Goal: Task Accomplishment & Management: Use online tool/utility

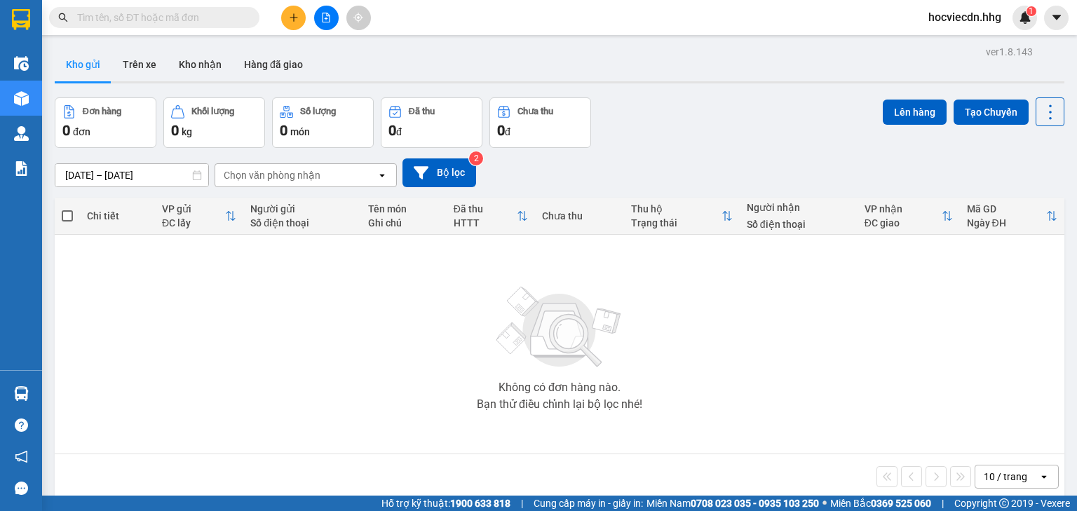
click at [138, 20] on input "text" at bounding box center [159, 17] width 165 height 15
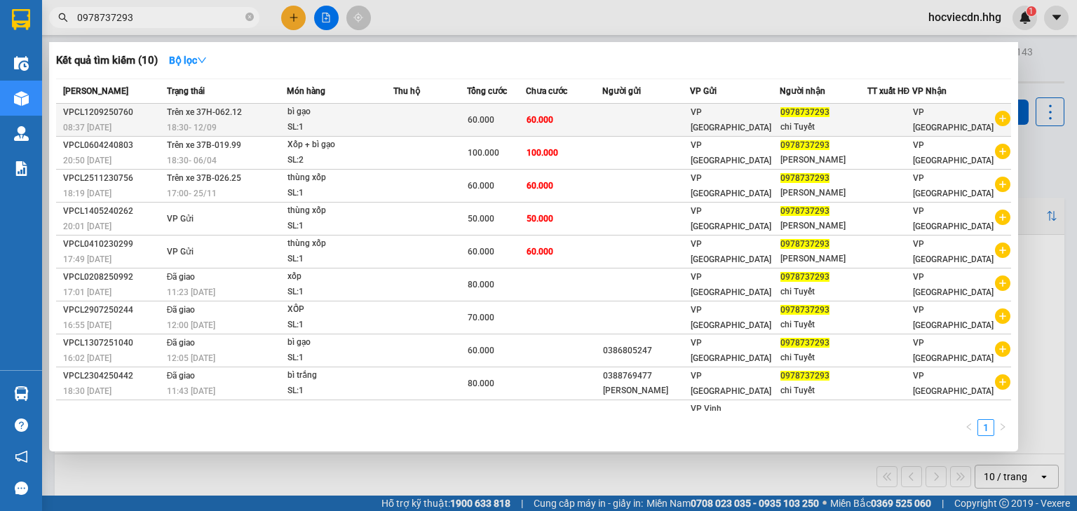
type input "0978737293"
click at [655, 123] on td at bounding box center [646, 120] width 88 height 33
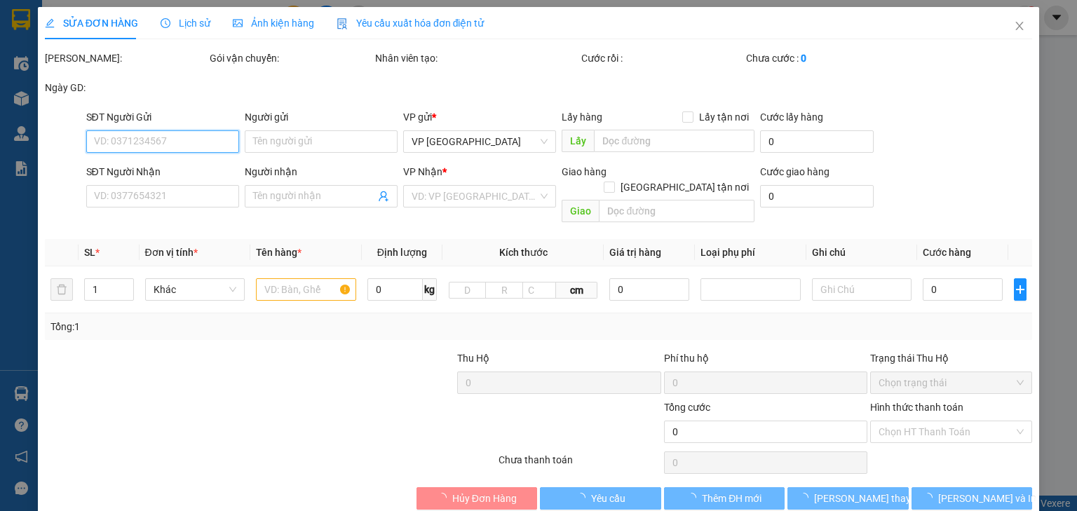
type input "0978737293"
type input "chi Tuyết"
type input "60.000"
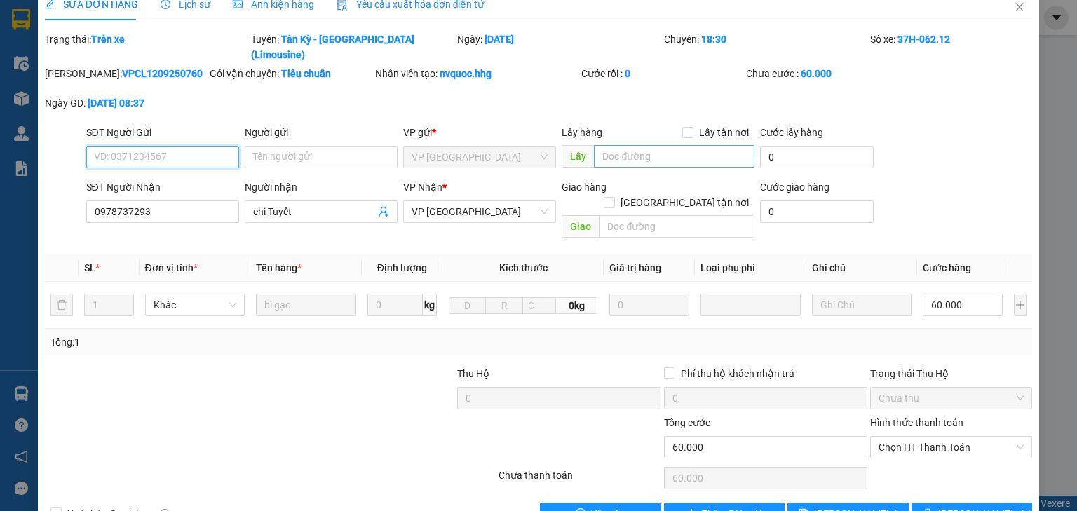
scroll to position [29, 0]
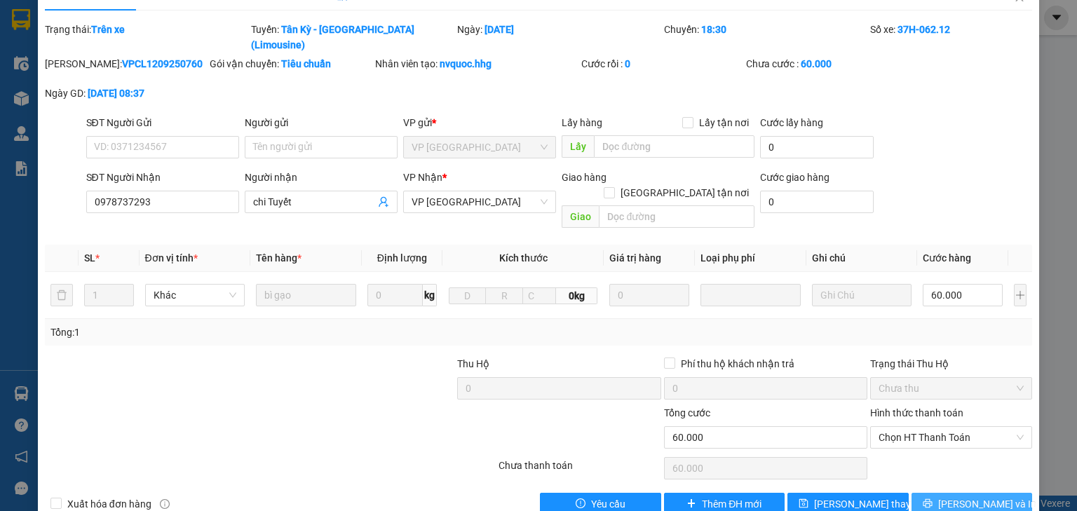
click at [968, 496] on span "Lưu và In" at bounding box center [987, 503] width 98 height 15
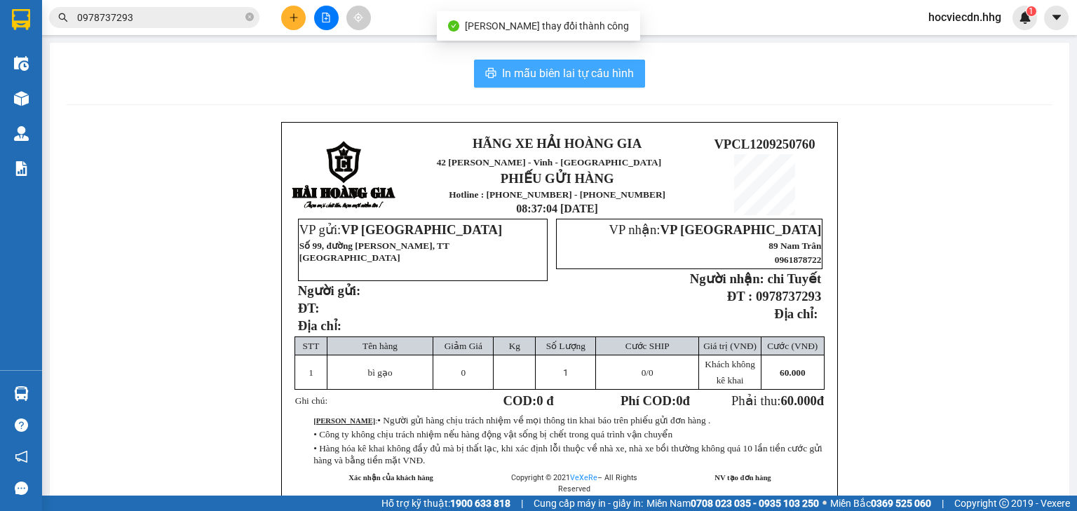
click at [581, 78] on span "In mẫu biên lai tự cấu hình" at bounding box center [568, 73] width 132 height 18
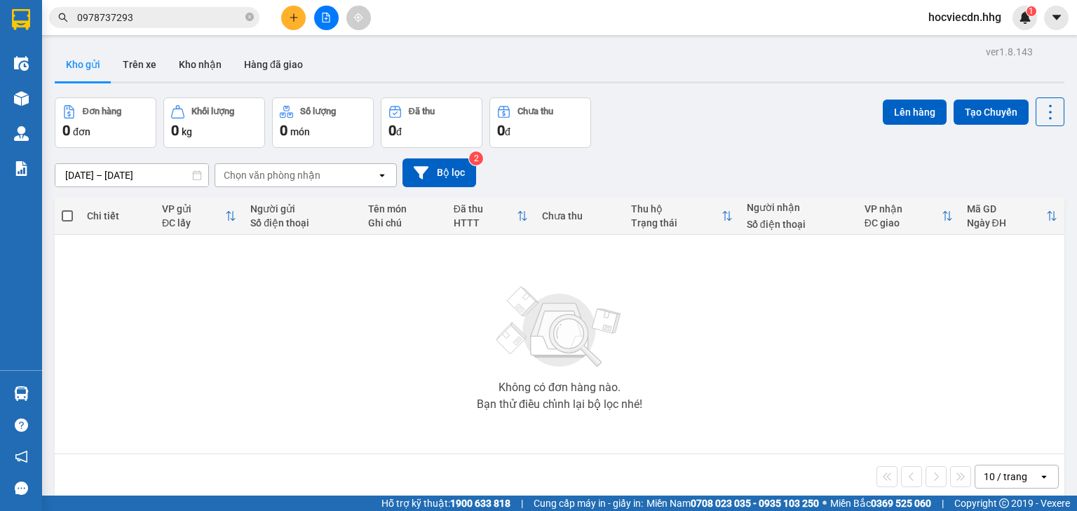
click at [164, 20] on input "0978737293" at bounding box center [159, 17] width 165 height 15
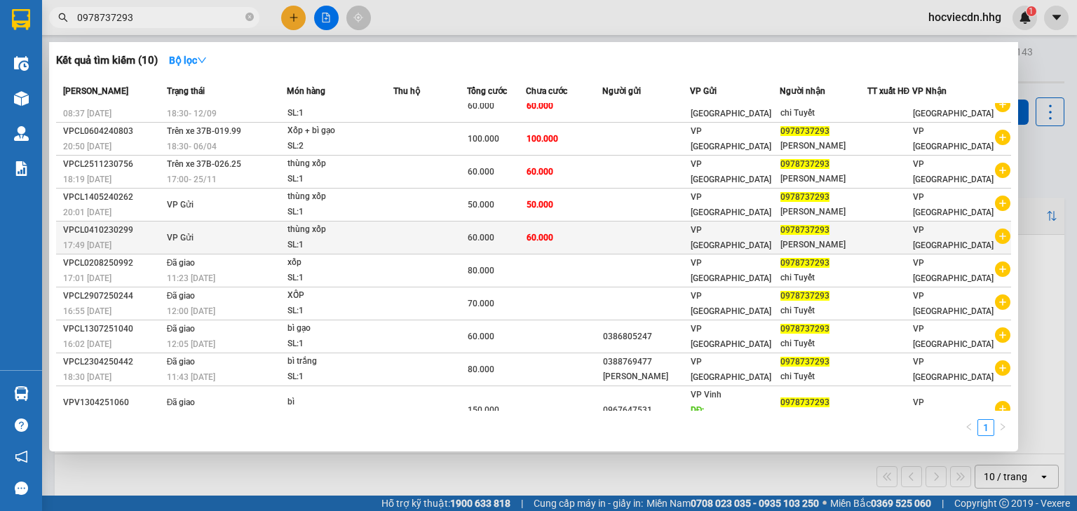
scroll to position [18, 0]
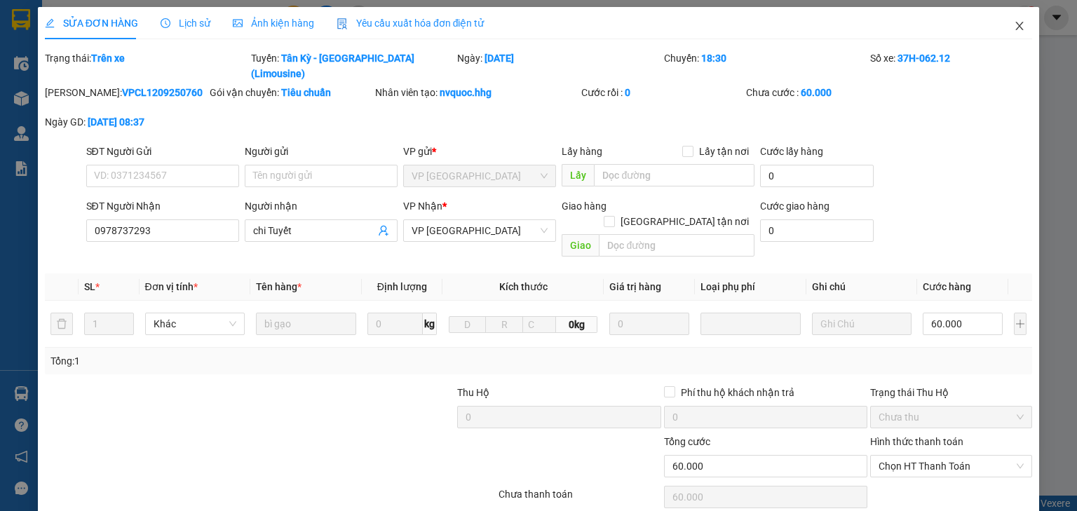
click at [1009, 34] on span "Close" at bounding box center [1019, 26] width 39 height 39
